Goal: Task Accomplishment & Management: Manage account settings

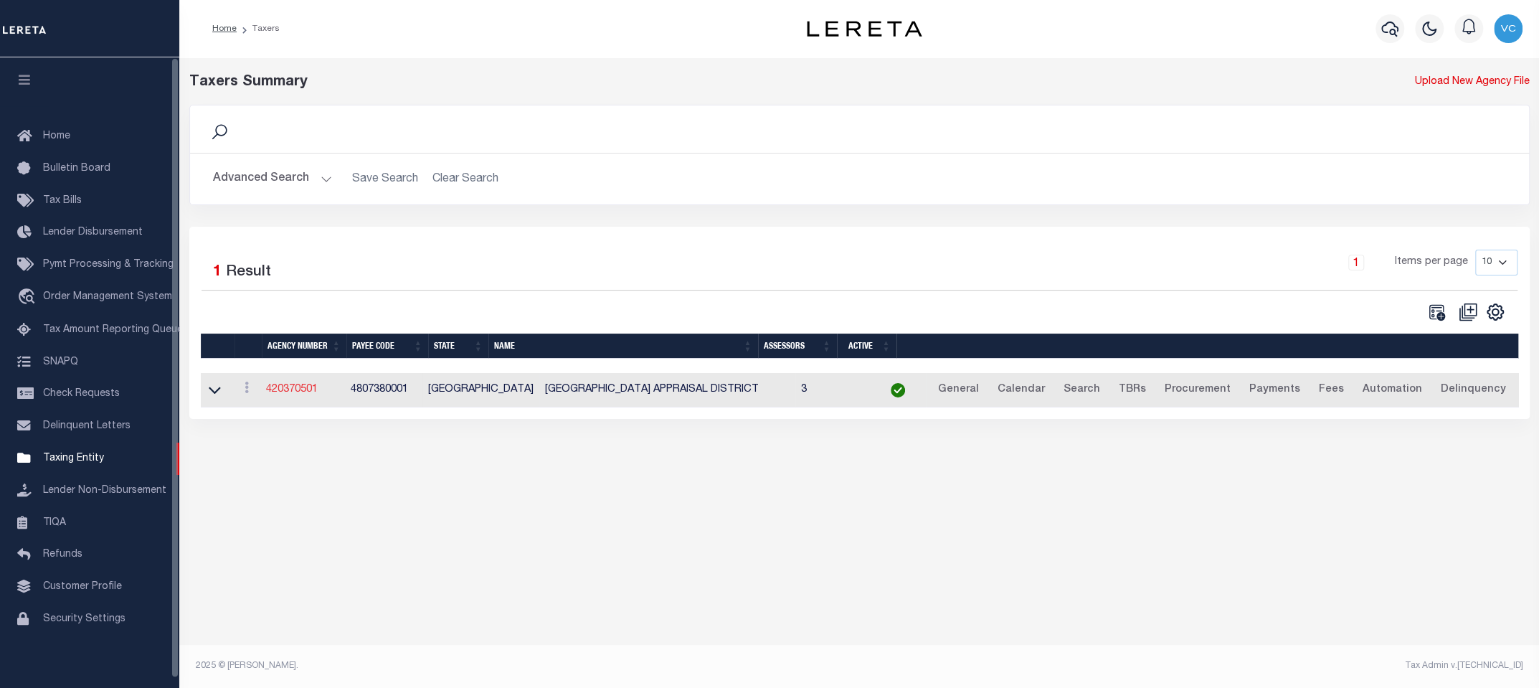
click at [304, 390] on link "420370501" at bounding box center [292, 389] width 52 height 10
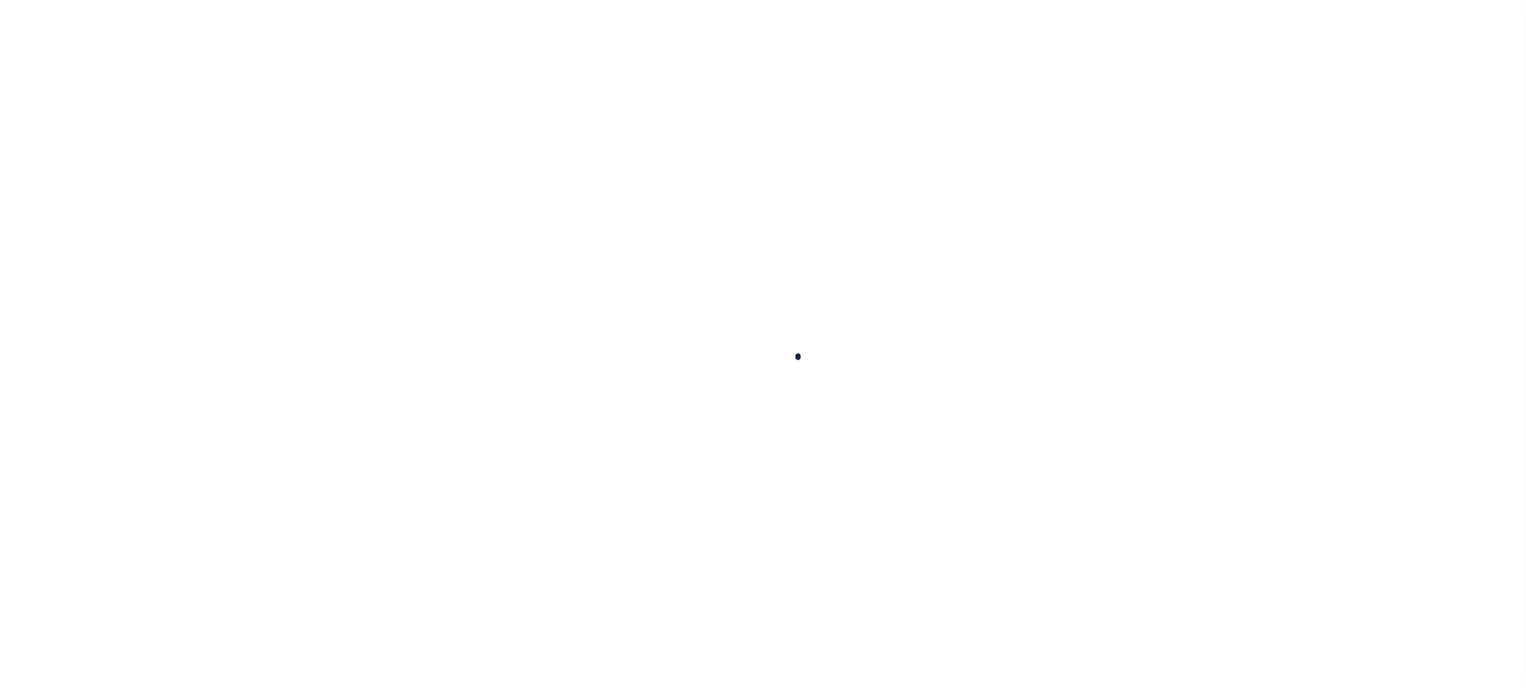
select select
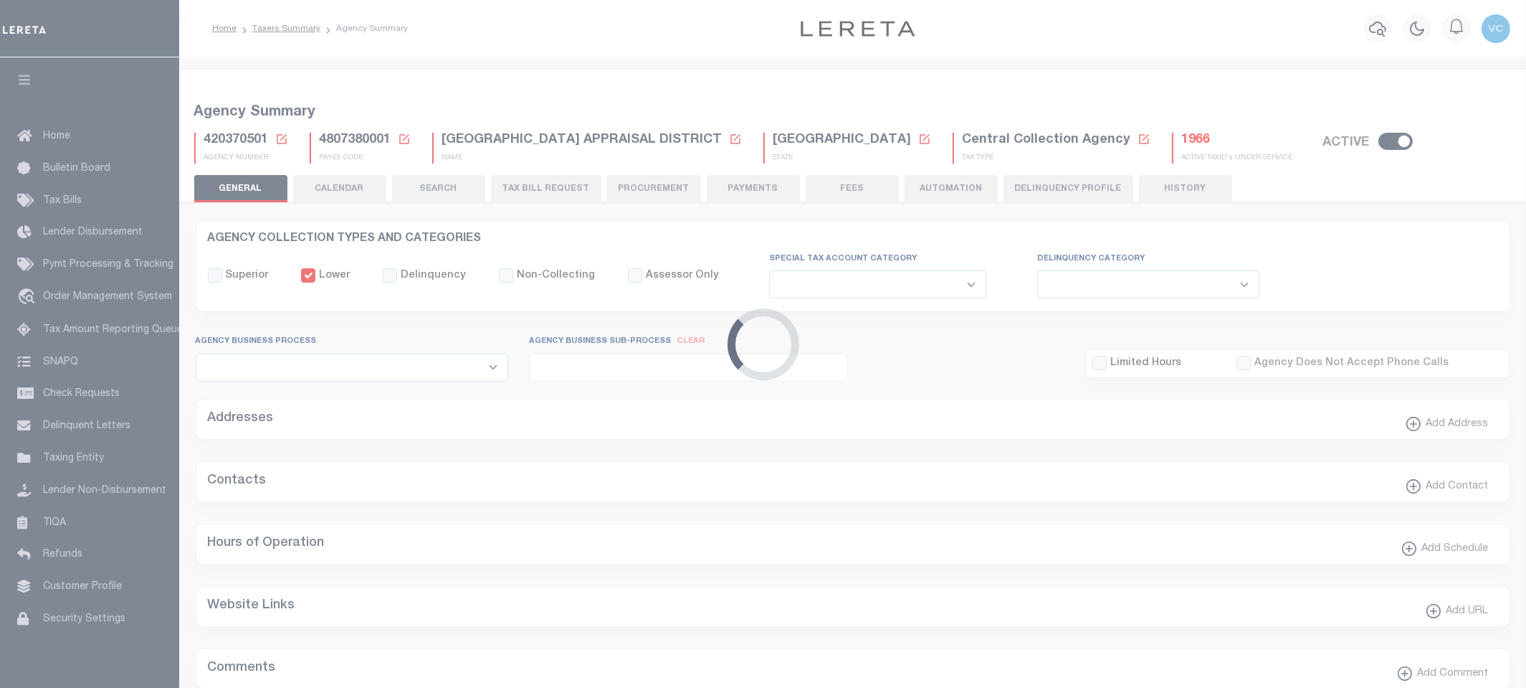
checkbox input "false"
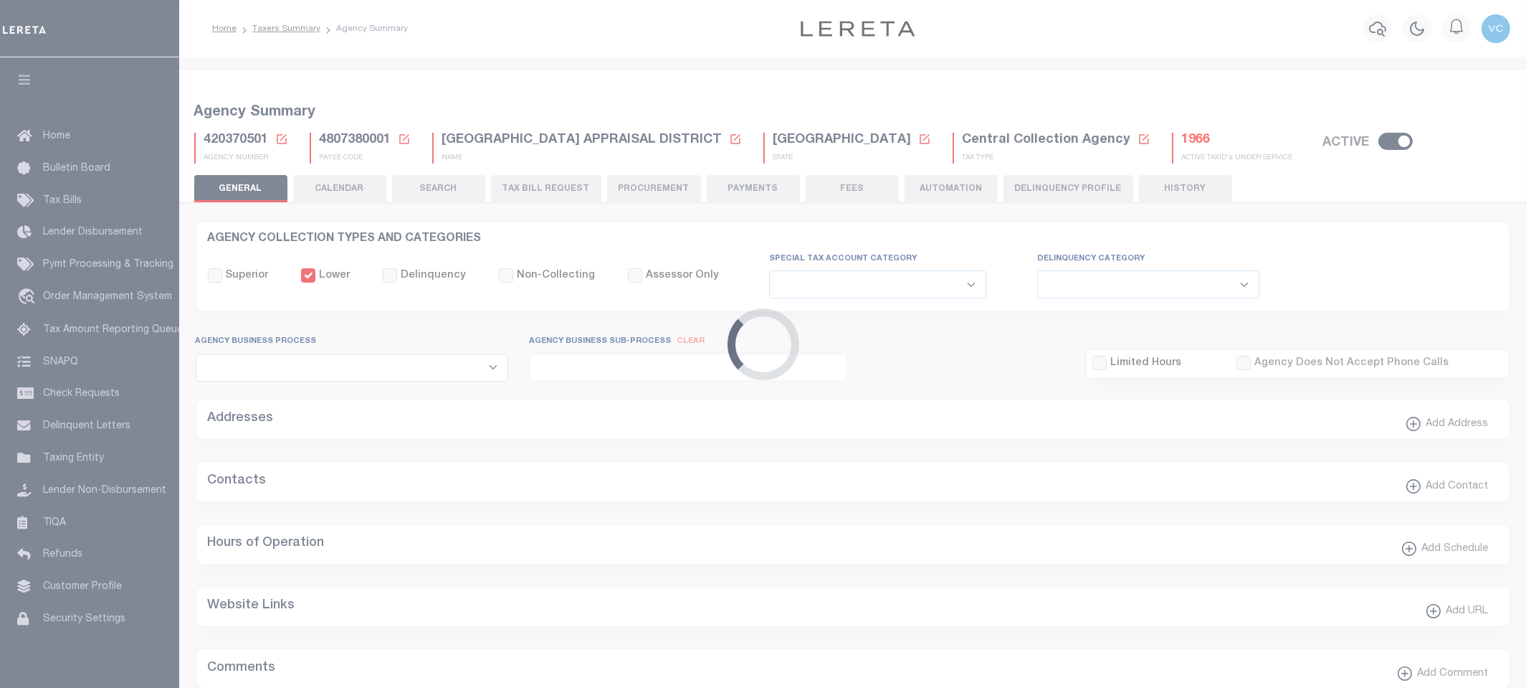
type input "4807380001"
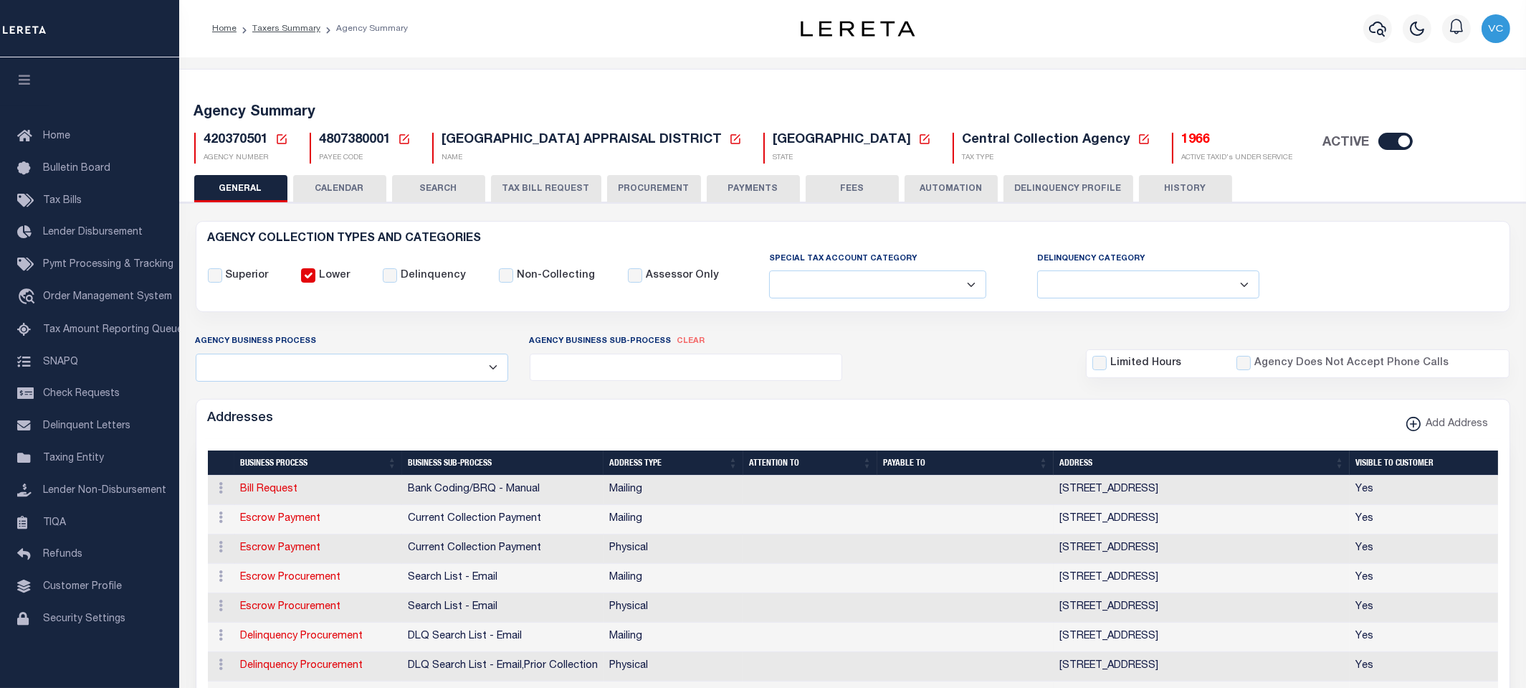
click at [280, 143] on icon at bounding box center [282, 139] width 10 height 10
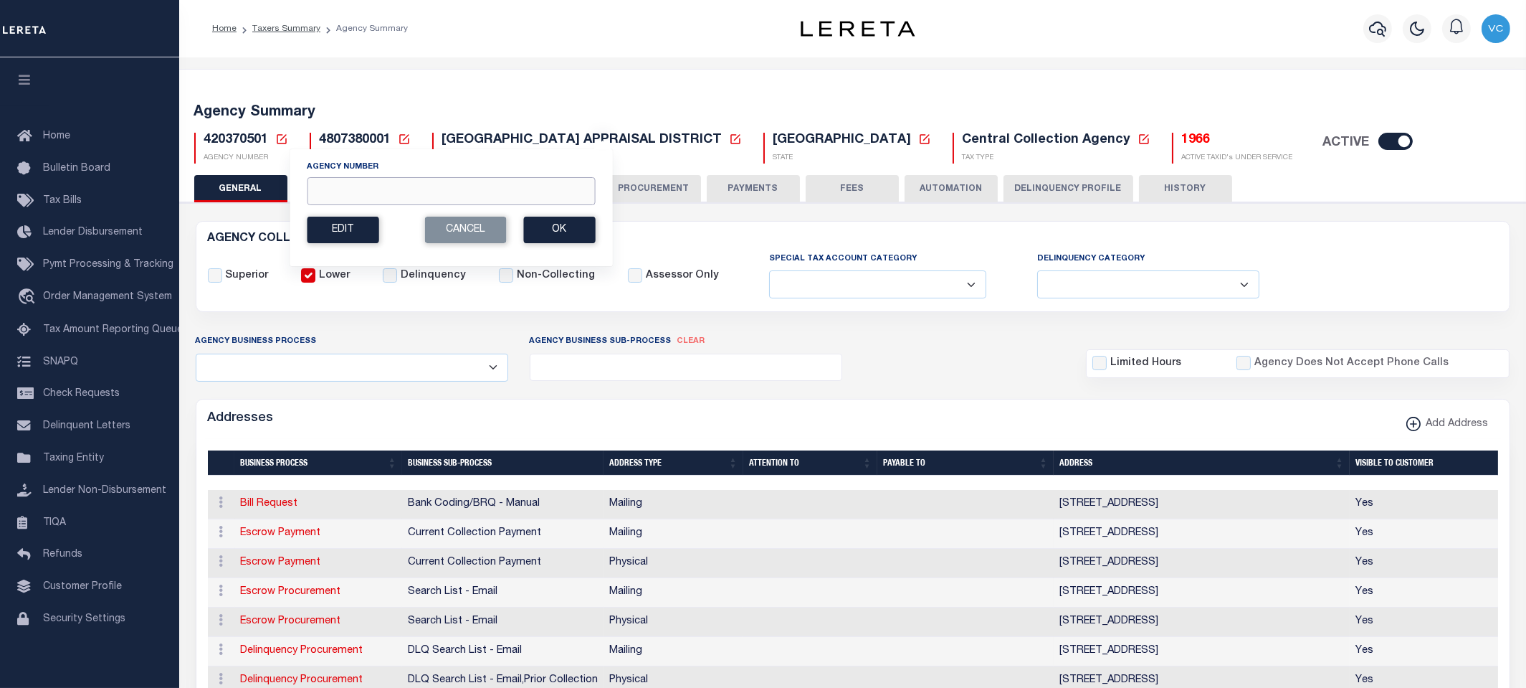
click at [341, 184] on input "Agency Number" at bounding box center [451, 191] width 288 height 28
type input "130660000"
click at [548, 233] on button "Ok" at bounding box center [559, 230] width 72 height 27
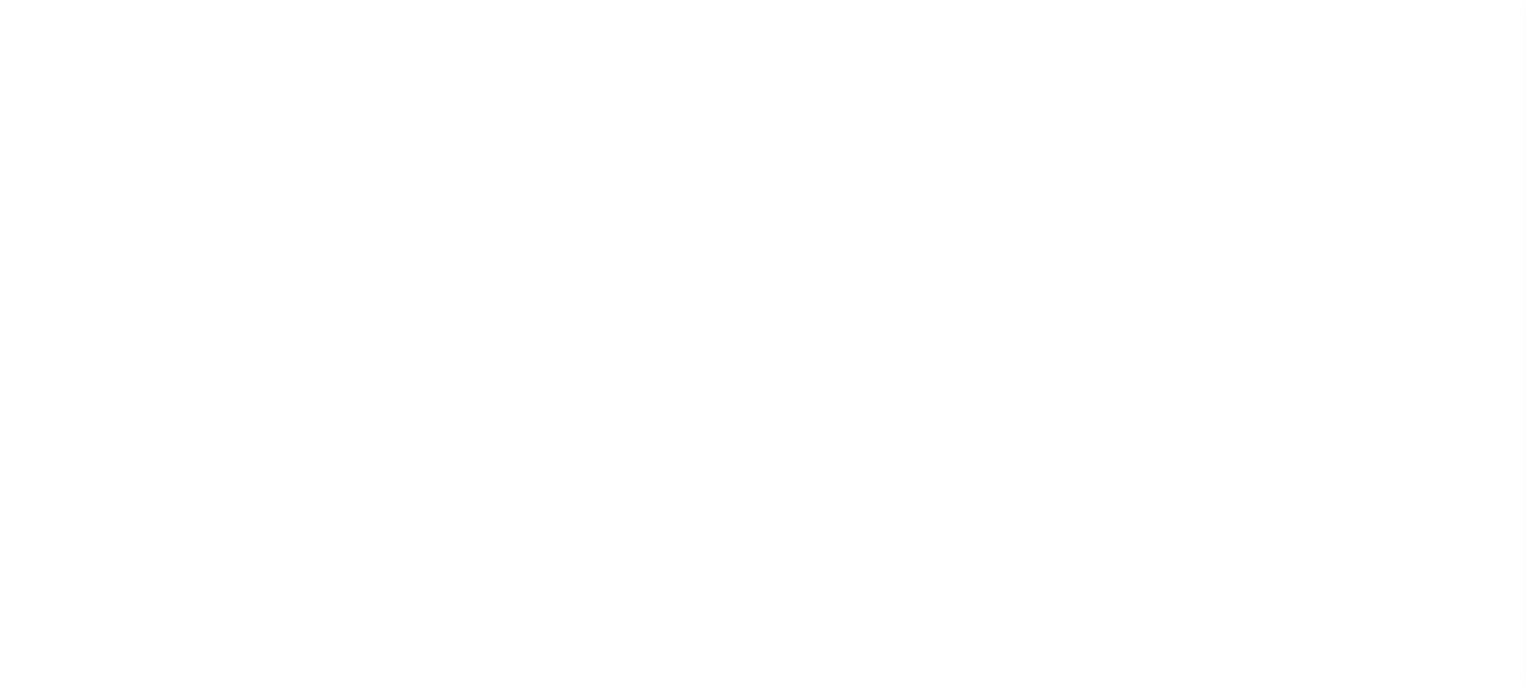
select select
checkbox input "false"
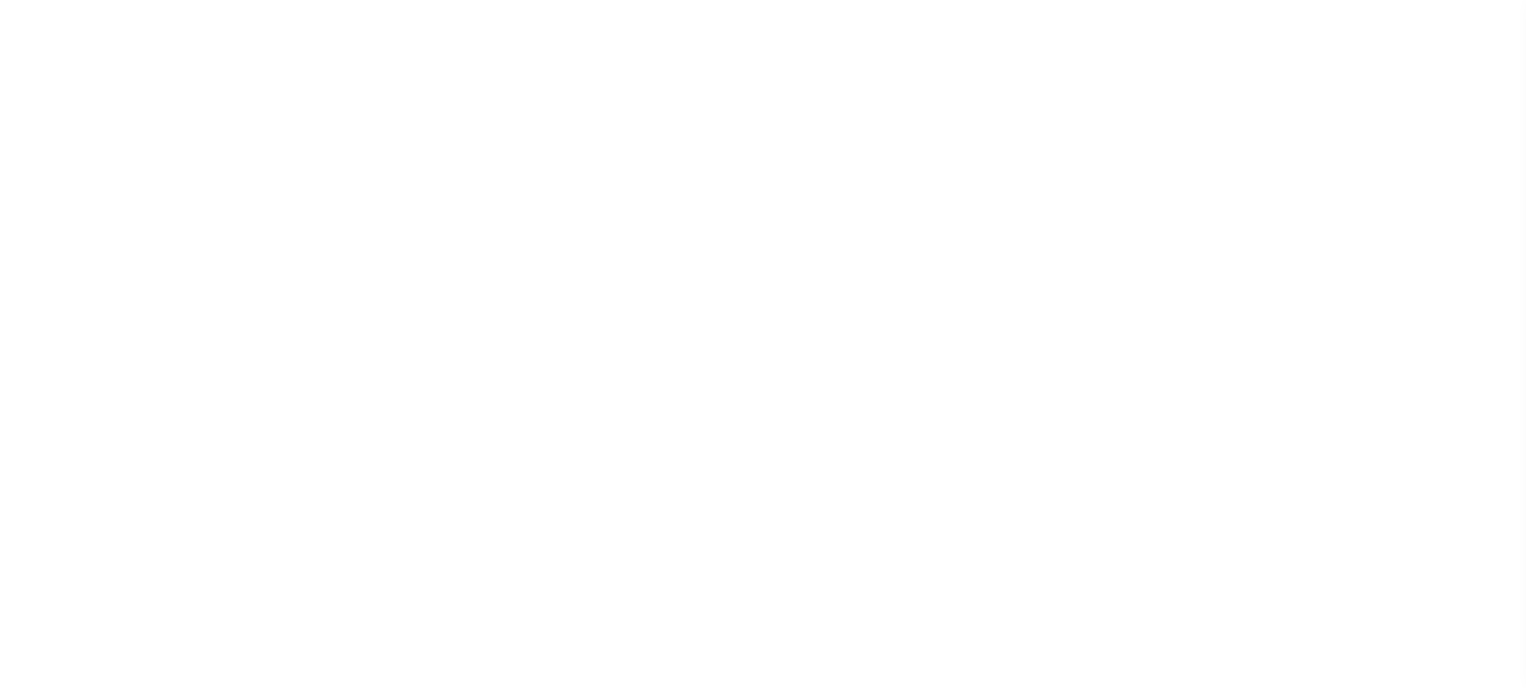
checkbox input "false"
type input "1813100000"
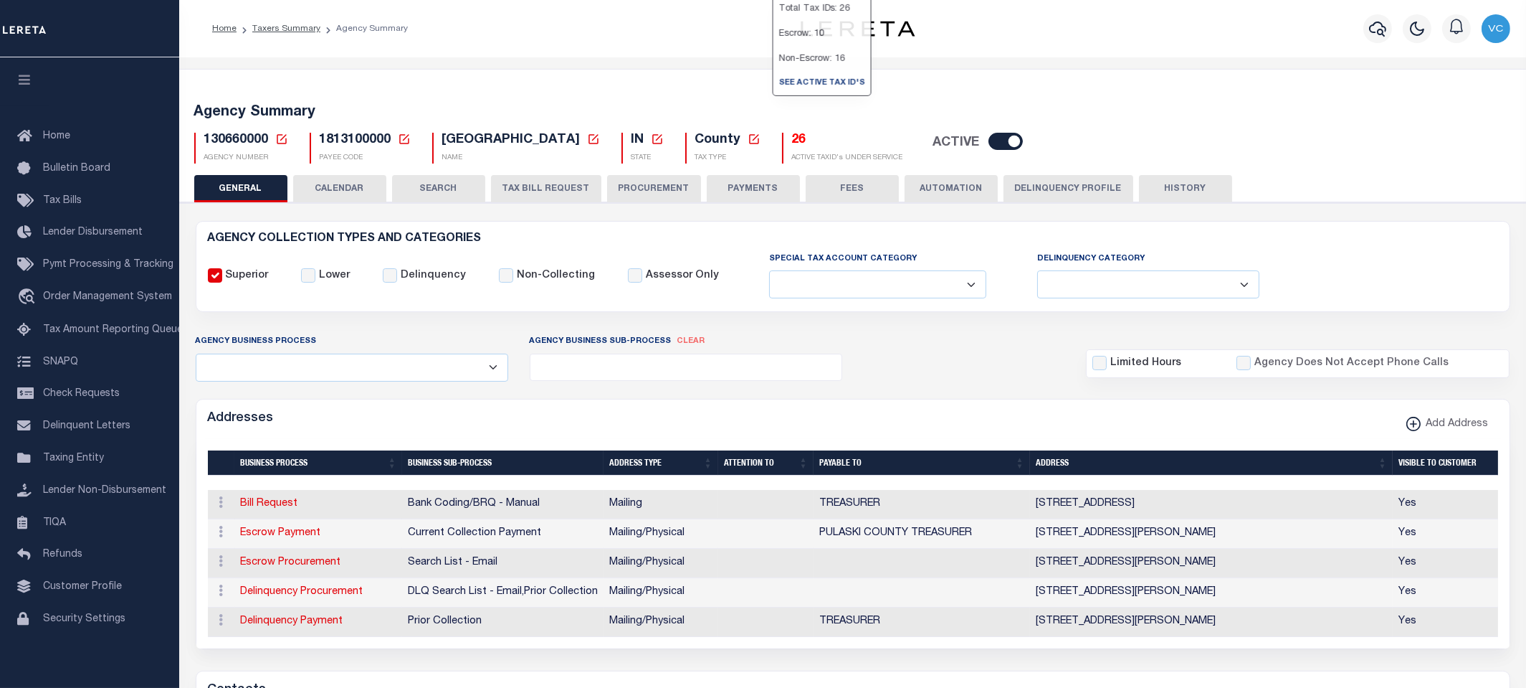
click at [792, 142] on h5 "26" at bounding box center [847, 141] width 111 height 16
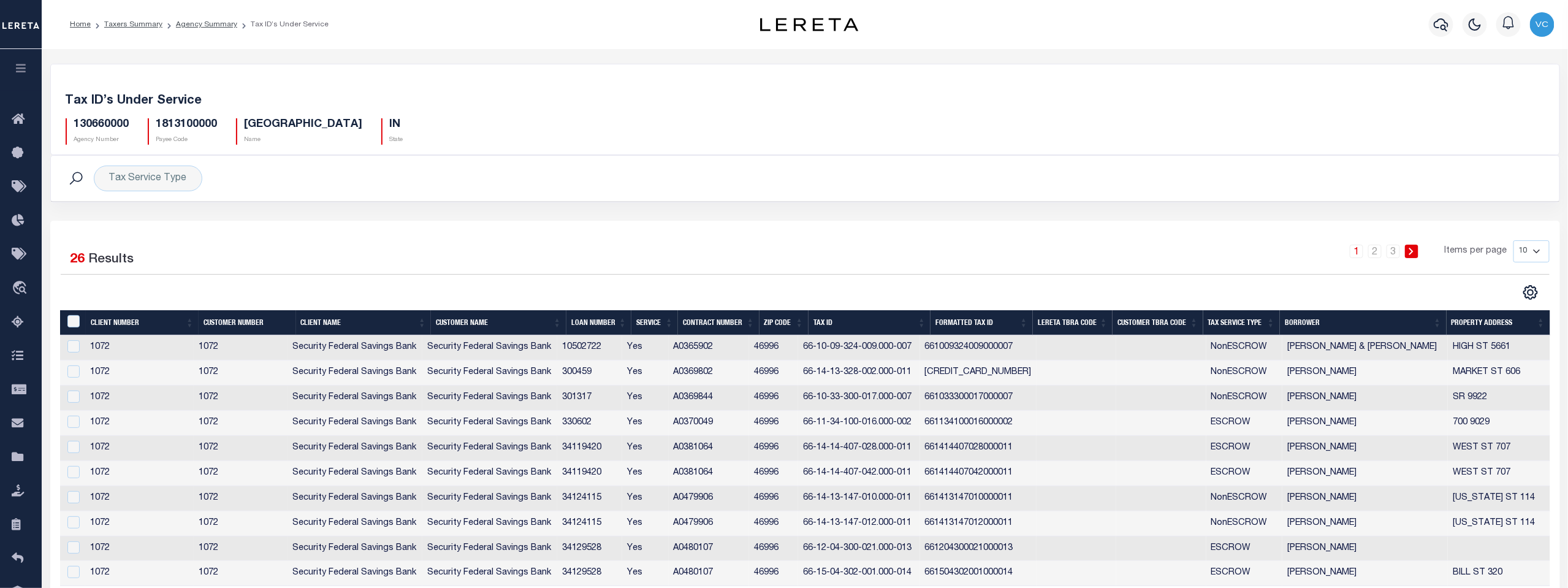
click at [1239, 324] on th "Tax Service Type" at bounding box center [1241, 322] width 77 height 25
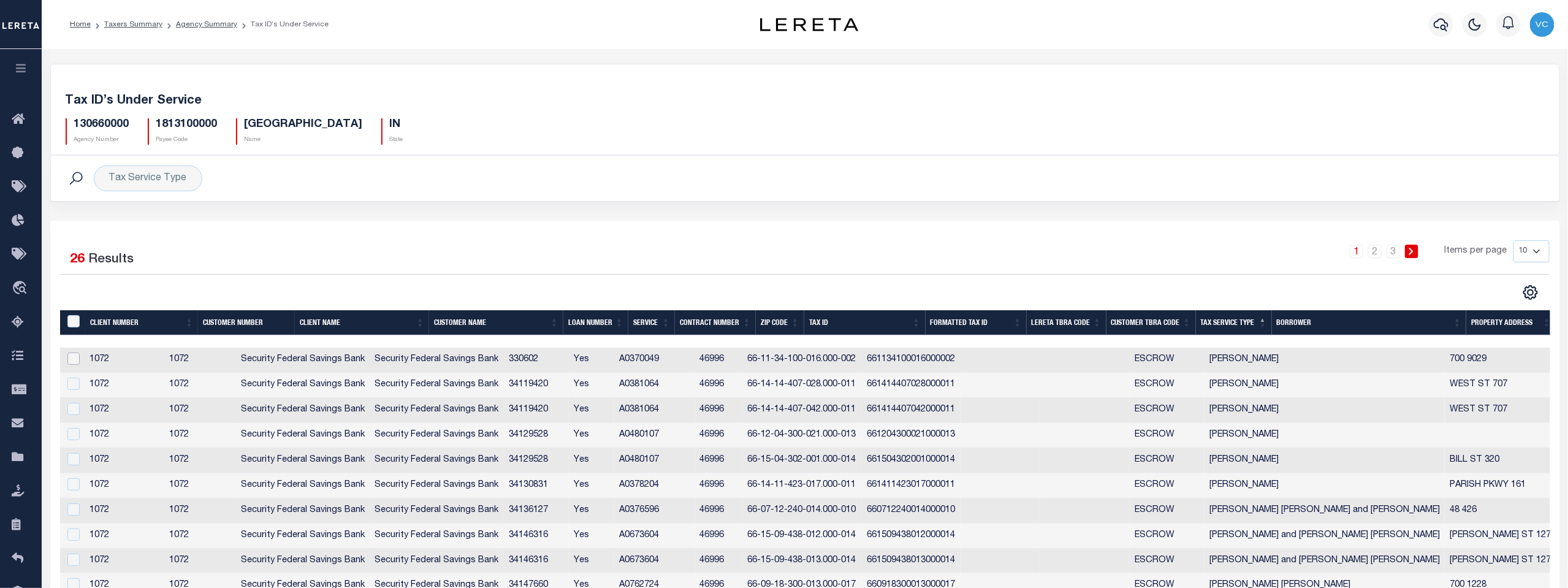
click at [73, 361] on input "checkbox" at bounding box center [74, 358] width 12 height 12
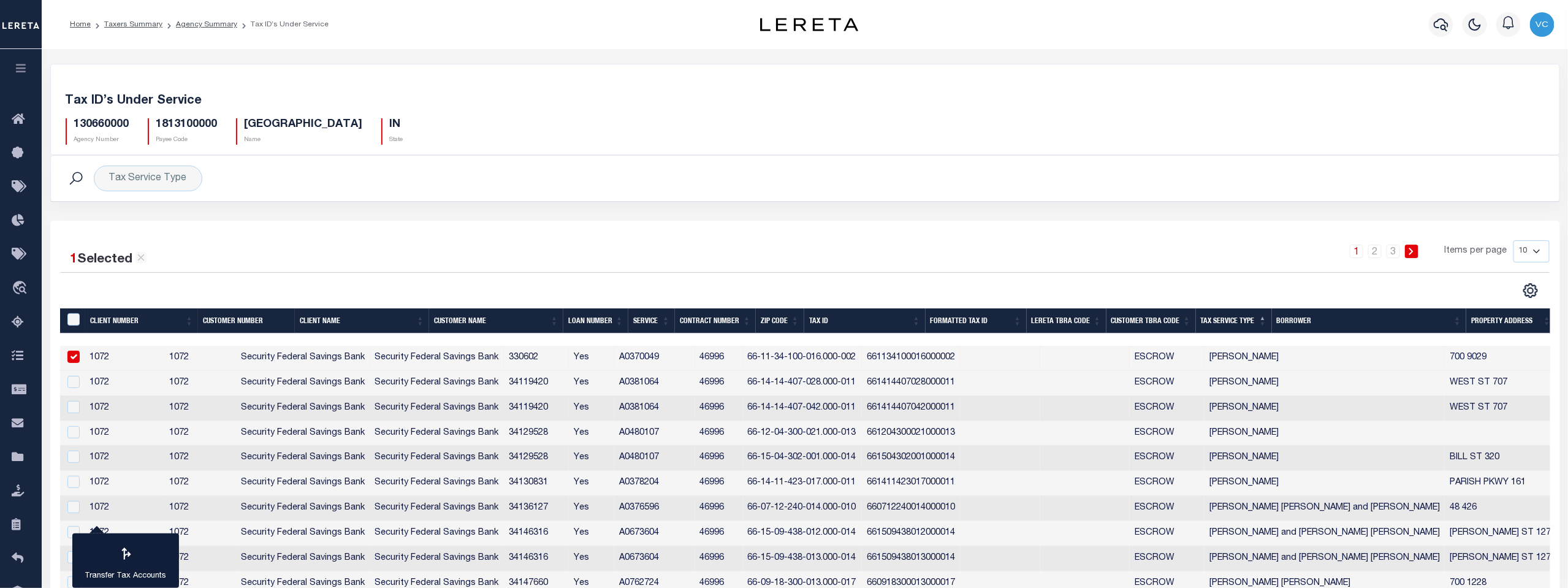
click at [73, 361] on input "checkbox" at bounding box center [74, 356] width 12 height 12
checkbox input "false"
